Goal: Transaction & Acquisition: Purchase product/service

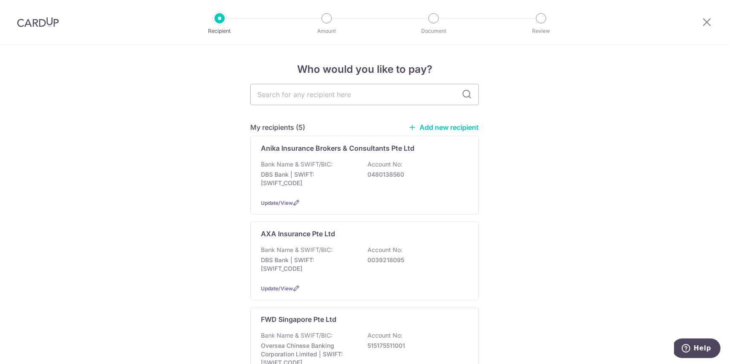
scroll to position [9, 0]
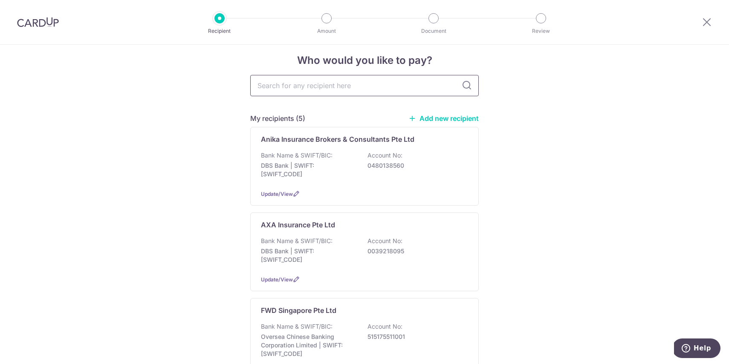
click at [314, 84] on input "text" at bounding box center [364, 85] width 228 height 21
click at [462, 85] on icon at bounding box center [466, 86] width 10 height 10
click at [469, 87] on icon at bounding box center [466, 86] width 10 height 10
click at [357, 89] on input "sing" at bounding box center [364, 85] width 228 height 21
type input "singlife"
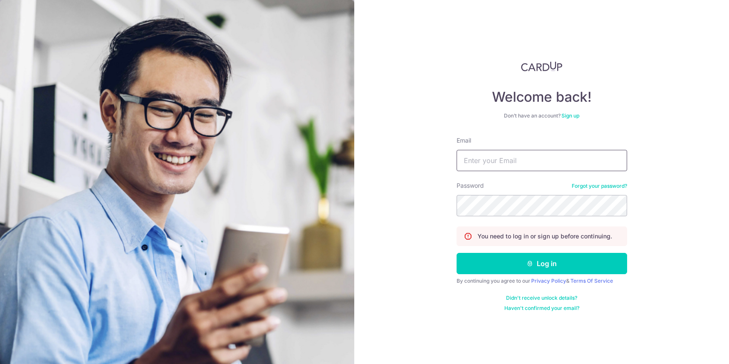
click at [498, 167] on input "Email" at bounding box center [541, 160] width 170 height 21
type input "rzsng89@gmail.com"
click at [456, 253] on button "Log in" at bounding box center [541, 263] width 170 height 21
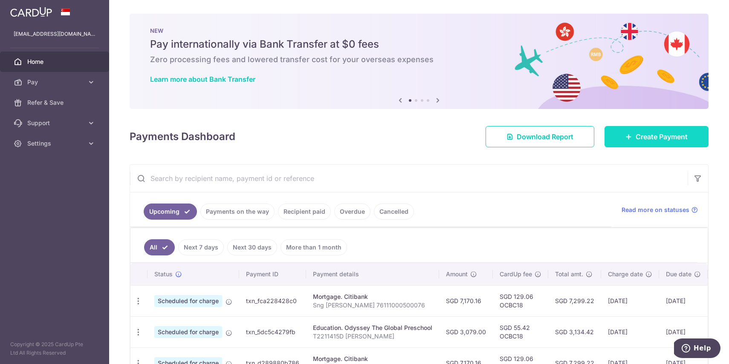
click at [630, 136] on icon at bounding box center [628, 136] width 7 height 7
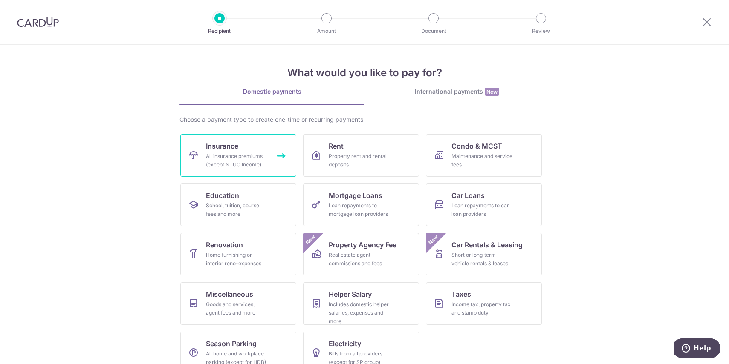
click at [260, 147] on link "Insurance All insurance premiums (except NTUC Income)" at bounding box center [238, 155] width 116 height 43
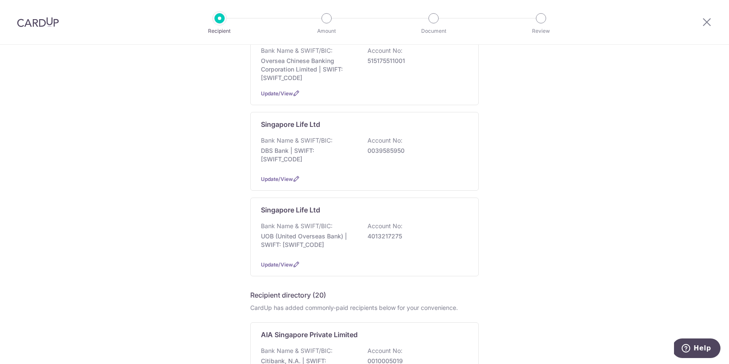
scroll to position [246, 0]
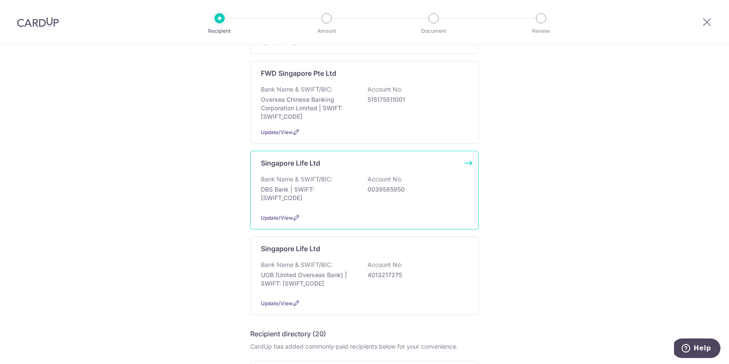
click at [355, 202] on p "DBS Bank | SWIFT: [SWIFT_CODE]" at bounding box center [308, 193] width 95 height 17
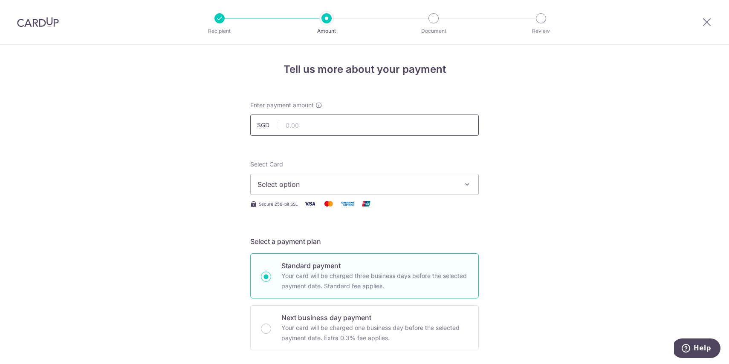
click at [299, 126] on input "text" at bounding box center [364, 125] width 228 height 21
type input "3,234.50"
click at [353, 185] on span "Select option" at bounding box center [356, 184] width 199 height 10
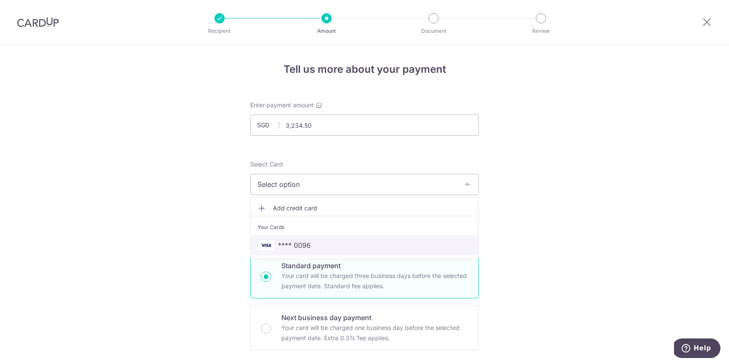
click at [317, 249] on span "**** 0096" at bounding box center [364, 245] width 214 height 10
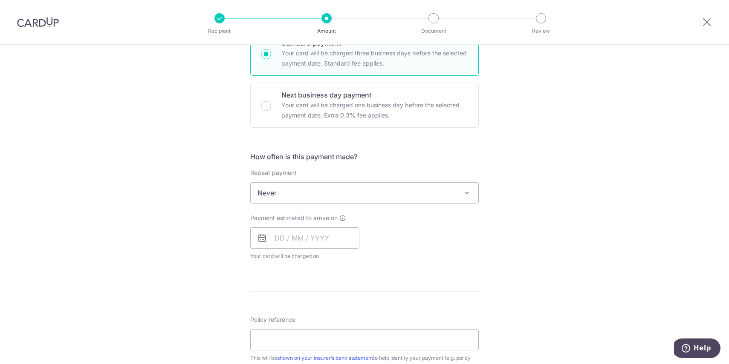
scroll to position [225, 0]
click at [298, 233] on input "text" at bounding box center [304, 235] width 109 height 21
click at [282, 350] on link "18" at bounding box center [285, 348] width 14 height 14
type input "18/08/2025"
click at [415, 230] on div "Payment estimated to arrive on 18/08/2025 Prev Next Aug Sep Oct Nov Dec 2025 20…" at bounding box center [364, 235] width 239 height 47
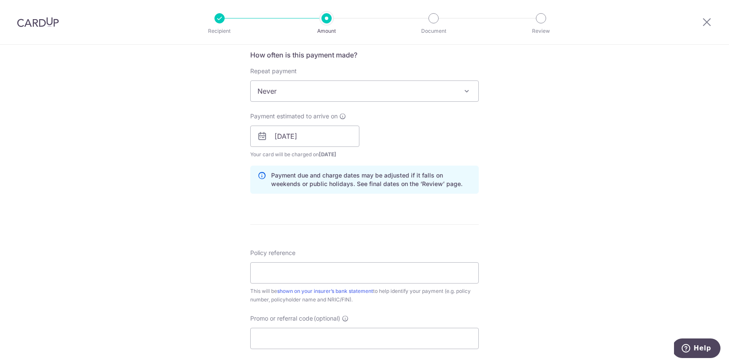
scroll to position [393, 0]
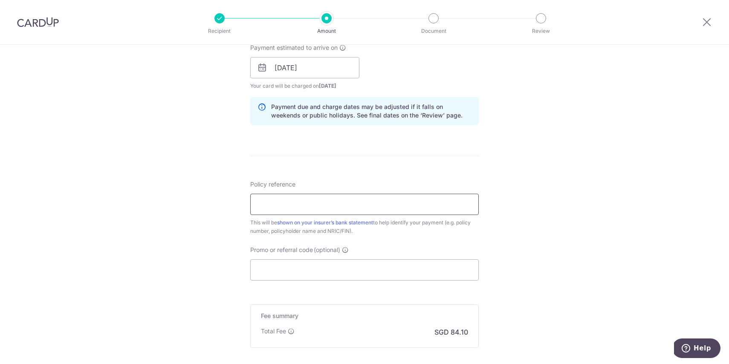
click at [349, 204] on input "Policy reference" at bounding box center [364, 204] width 228 height 21
paste input "06166407"
click at [291, 204] on input "06166407 Sng Ren Zheng S8929963B" at bounding box center [364, 204] width 228 height 21
click at [343, 207] on input "06166407 Sng Ren Zheng S8929963B" at bounding box center [364, 204] width 228 height 21
click at [257, 206] on input "06166407 Sng Ren Zheng S8929963B" at bounding box center [364, 204] width 228 height 21
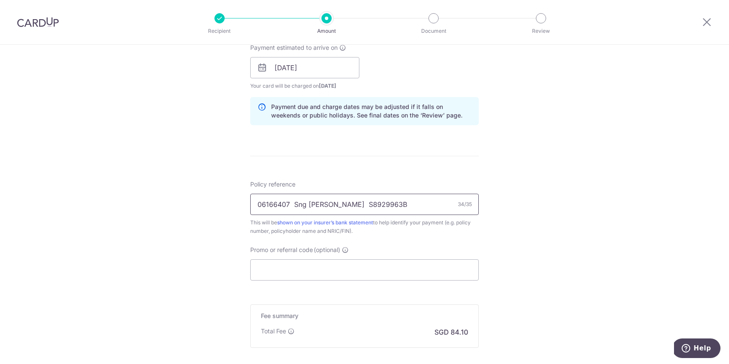
click at [291, 206] on input "06166407 Sng Ren Zheng S8929963B" at bounding box center [364, 204] width 228 height 21
type input "06166407 Sng Ren Zheng S8929963B"
click at [309, 270] on input "Promo or referral code (optional)" at bounding box center [364, 269] width 228 height 21
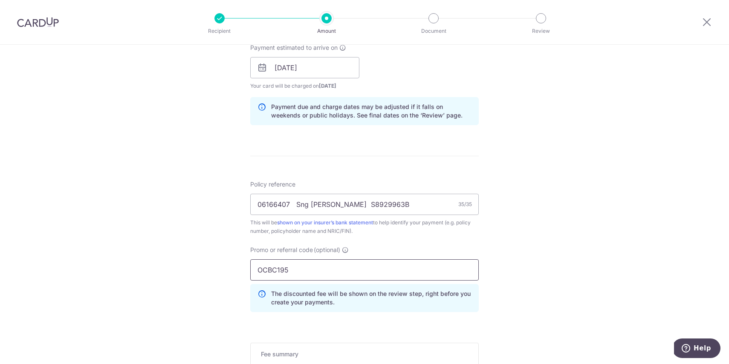
type input "OCBC195"
click at [538, 259] on div "Tell us more about your payment Enter payment amount SGD 3,234.50 3234.50 Selec…" at bounding box center [364, 74] width 729 height 844
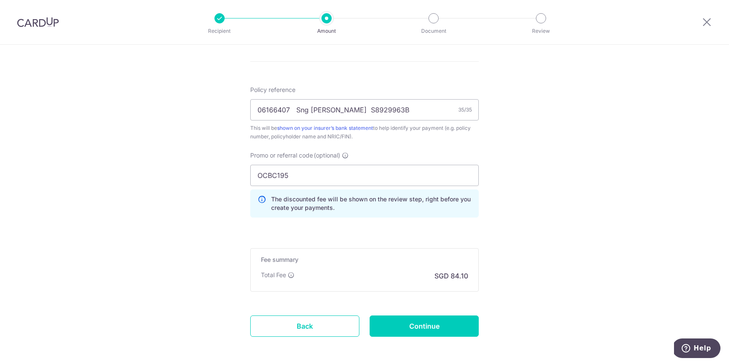
scroll to position [506, 0]
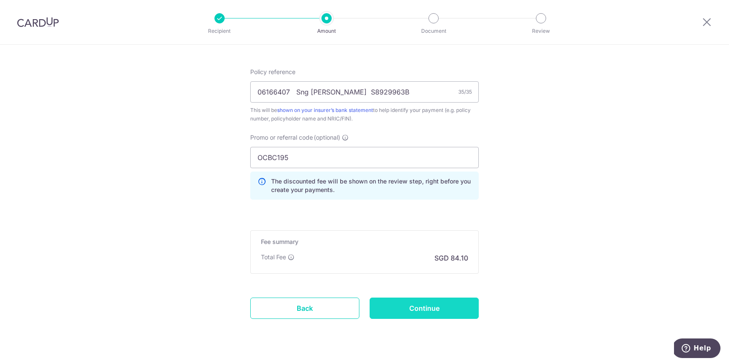
click at [423, 309] on input "Continue" at bounding box center [423, 308] width 109 height 21
type input "Create Schedule"
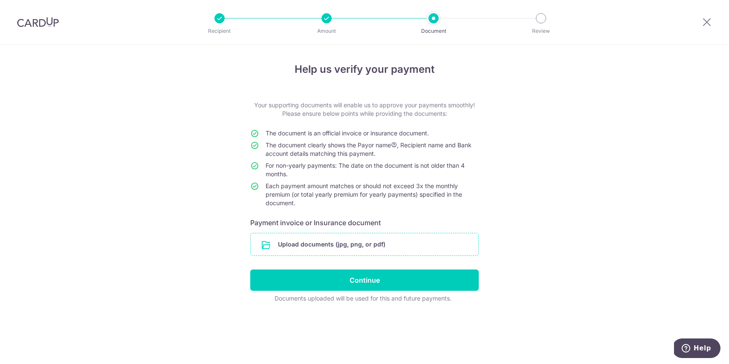
click at [319, 243] on input "file" at bounding box center [365, 244] width 228 height 22
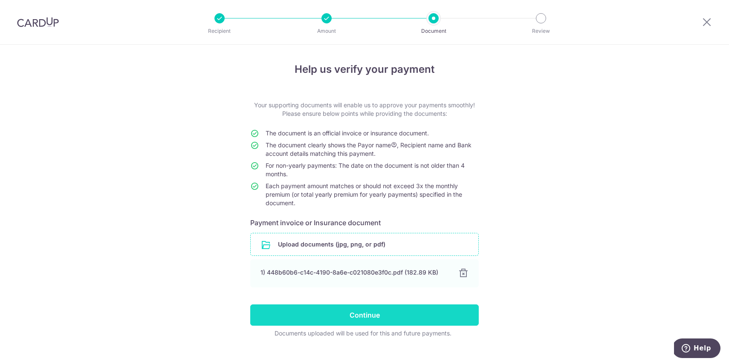
click at [360, 314] on input "Continue" at bounding box center [364, 315] width 228 height 21
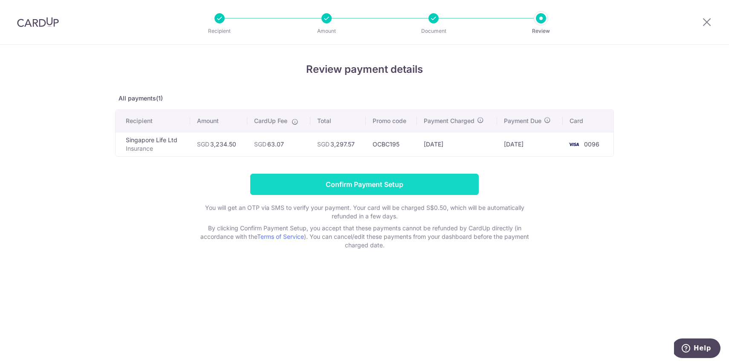
click at [356, 183] on input "Confirm Payment Setup" at bounding box center [364, 184] width 228 height 21
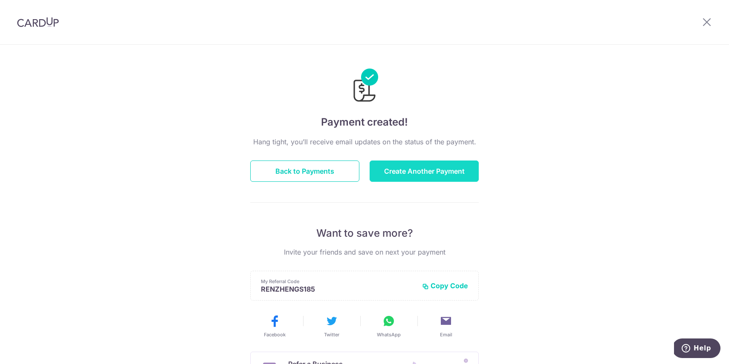
click at [396, 169] on button "Create Another Payment" at bounding box center [423, 171] width 109 height 21
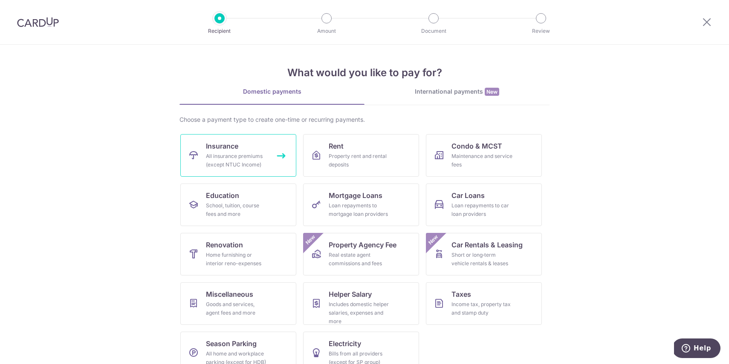
click at [229, 160] on div "All insurance premiums (except NTUC Income)" at bounding box center [236, 160] width 61 height 17
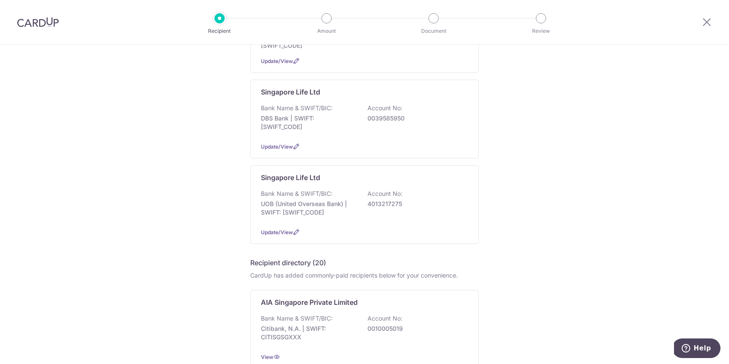
scroll to position [318, 0]
click at [400, 114] on p "0039585950" at bounding box center [414, 118] width 95 height 9
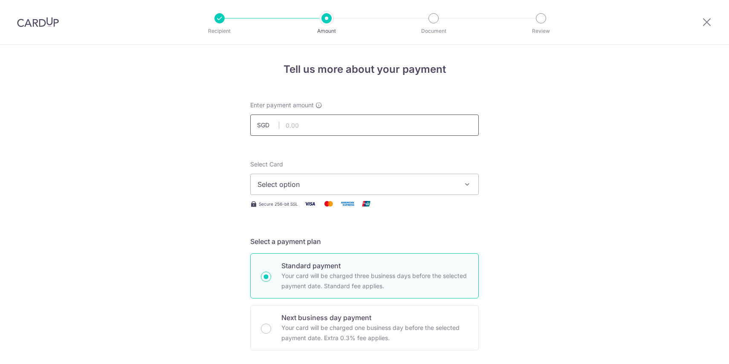
click at [340, 122] on input "text" at bounding box center [364, 125] width 228 height 21
type input "1,056.05"
click at [324, 186] on span "Select option" at bounding box center [356, 184] width 199 height 10
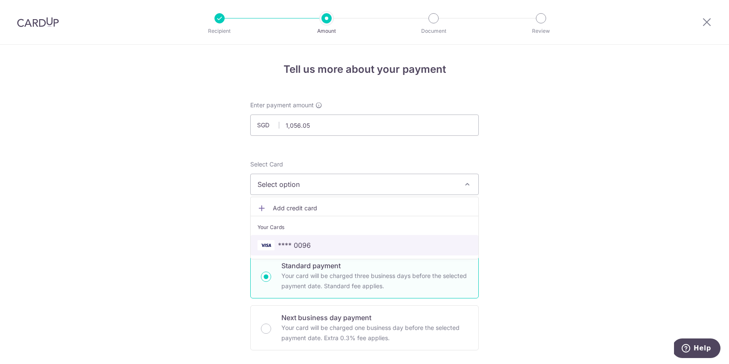
click at [298, 243] on span "**** 0096" at bounding box center [294, 245] width 33 height 10
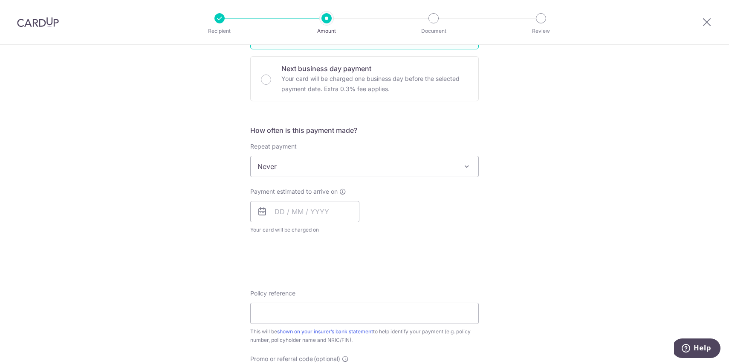
scroll to position [251, 0]
click at [311, 213] on input "text" at bounding box center [304, 209] width 109 height 21
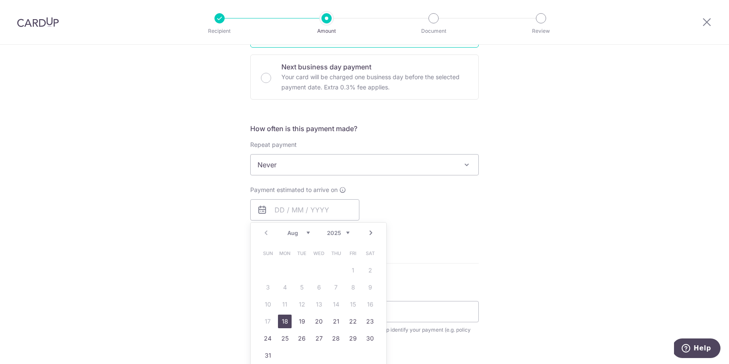
click at [285, 322] on link "18" at bounding box center [285, 322] width 14 height 14
type input "18/08/2025"
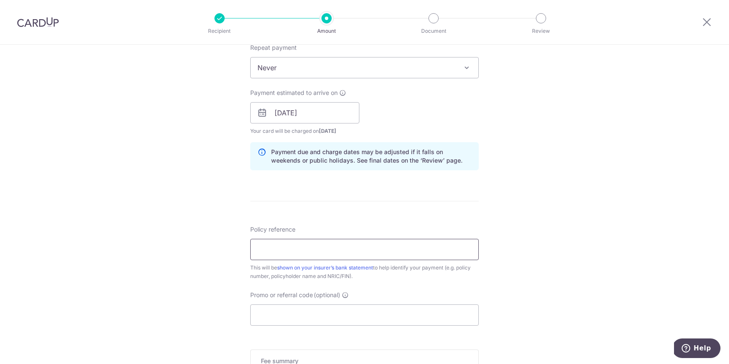
scroll to position [358, 0]
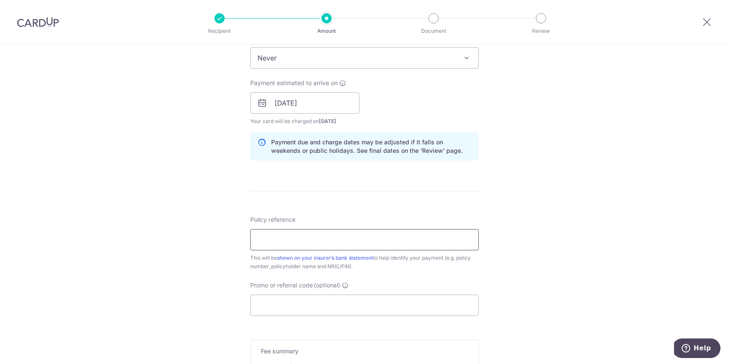
click at [326, 242] on input "Policy reference" at bounding box center [364, 239] width 228 height 21
click at [301, 304] on input "Promo or referral code (optional)" at bounding box center [364, 305] width 228 height 21
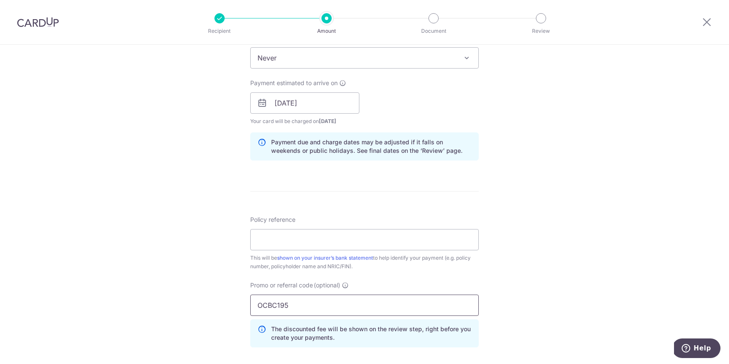
type input "OCBC195"
click at [224, 270] on div "Tell us more about your payment Enter payment amount SGD 1,056.05 1056.05 Selec…" at bounding box center [364, 109] width 729 height 844
click at [309, 241] on input "Policy reference" at bounding box center [364, 239] width 228 height 21
paste input "07084601"
click at [291, 242] on input "07084601 Sng Ren Zheng S8929963B" at bounding box center [364, 239] width 228 height 21
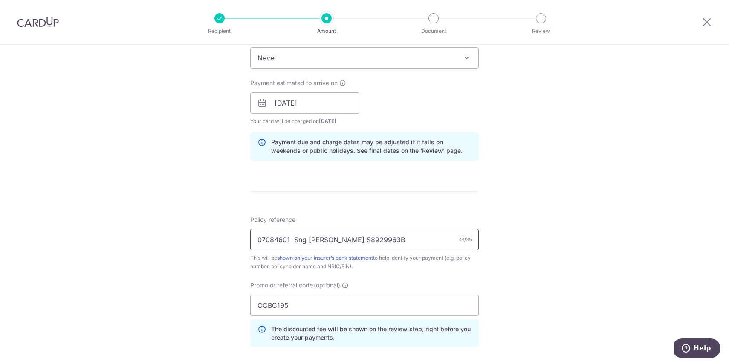
click at [343, 240] on input "07084601 Sng Ren Zheng S8929963B" at bounding box center [364, 239] width 228 height 21
click at [291, 241] on input "07084601 Sng Ren Zheng S8929963B" at bounding box center [364, 239] width 228 height 21
type input "07084601 Sng Ren Zheng S8929963B"
click at [218, 249] on div "Tell us more about your payment Enter payment amount SGD 1,056.05 1056.05 Selec…" at bounding box center [364, 109] width 729 height 844
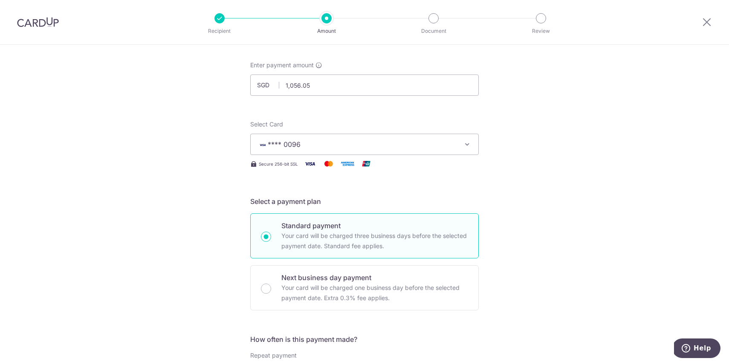
scroll to position [39, 0]
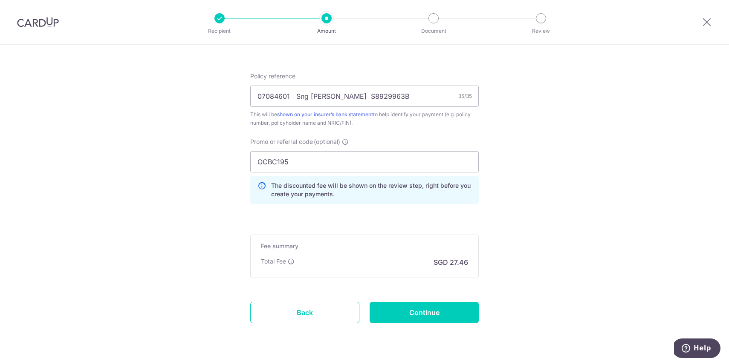
scroll to position [524, 0]
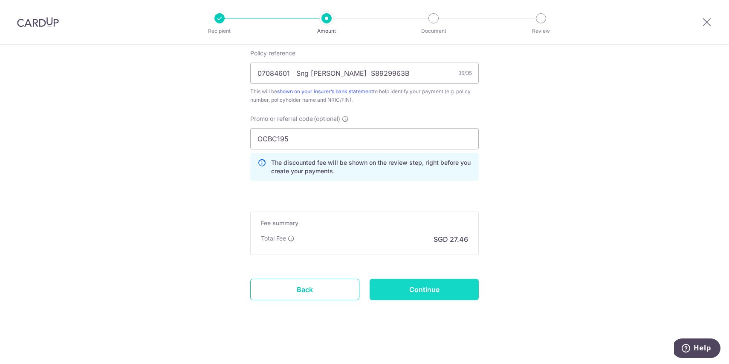
click at [424, 292] on input "Continue" at bounding box center [423, 289] width 109 height 21
type input "Create Schedule"
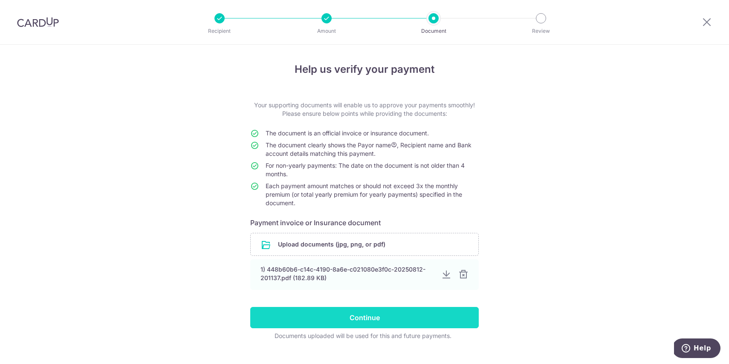
click at [360, 316] on input "Continue" at bounding box center [364, 317] width 228 height 21
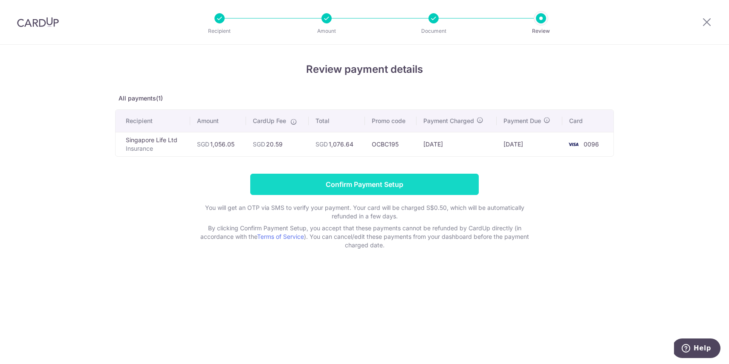
click at [354, 182] on input "Confirm Payment Setup" at bounding box center [364, 184] width 228 height 21
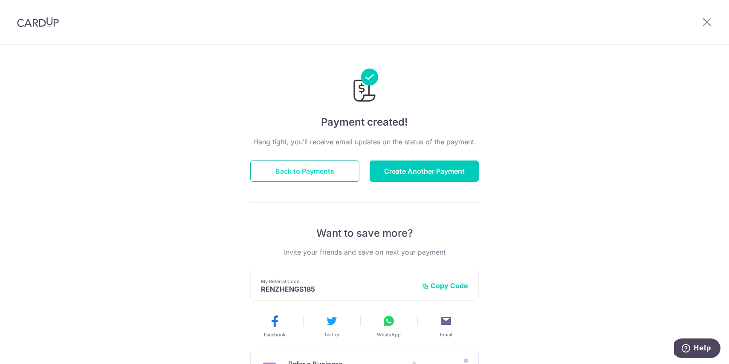
click at [308, 168] on button "Back to Payments" at bounding box center [304, 171] width 109 height 21
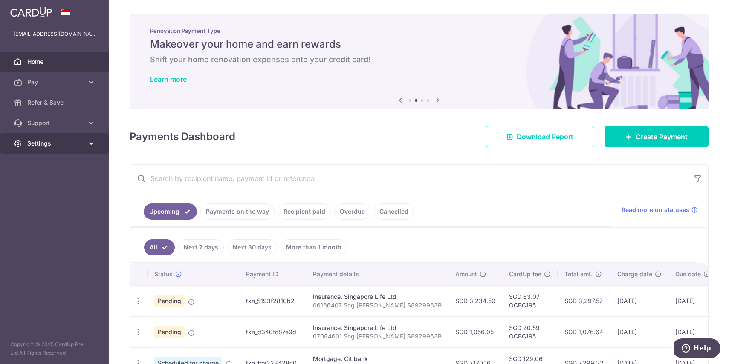
click at [56, 140] on span "Settings" at bounding box center [55, 143] width 56 height 9
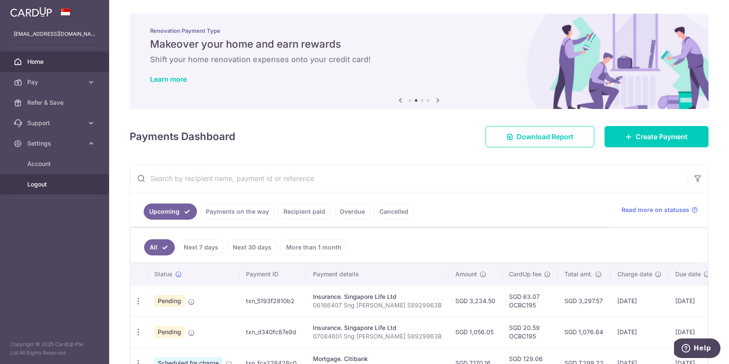
click at [40, 184] on span "Logout" at bounding box center [55, 184] width 56 height 9
